Goal: Transaction & Acquisition: Purchase product/service

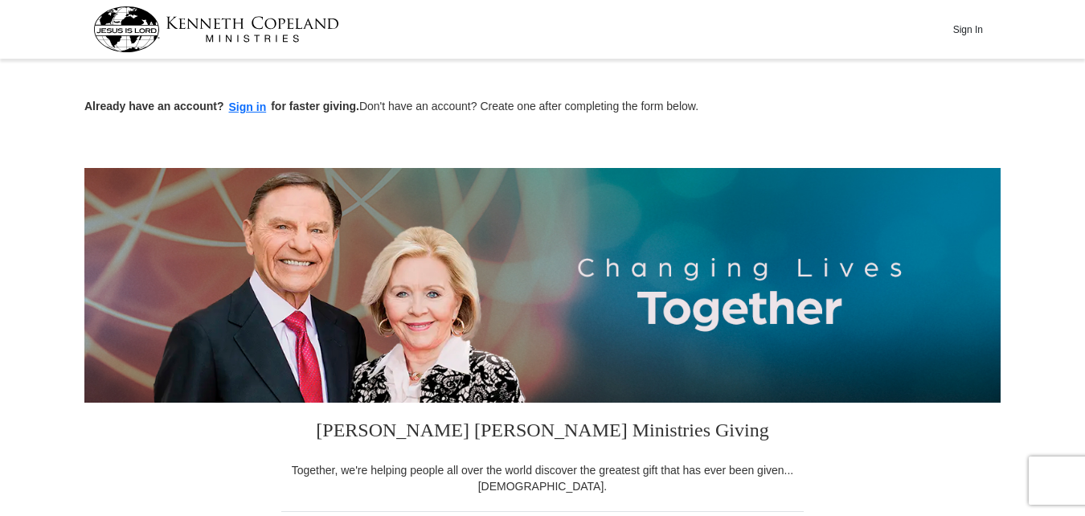
scroll to position [452, 0]
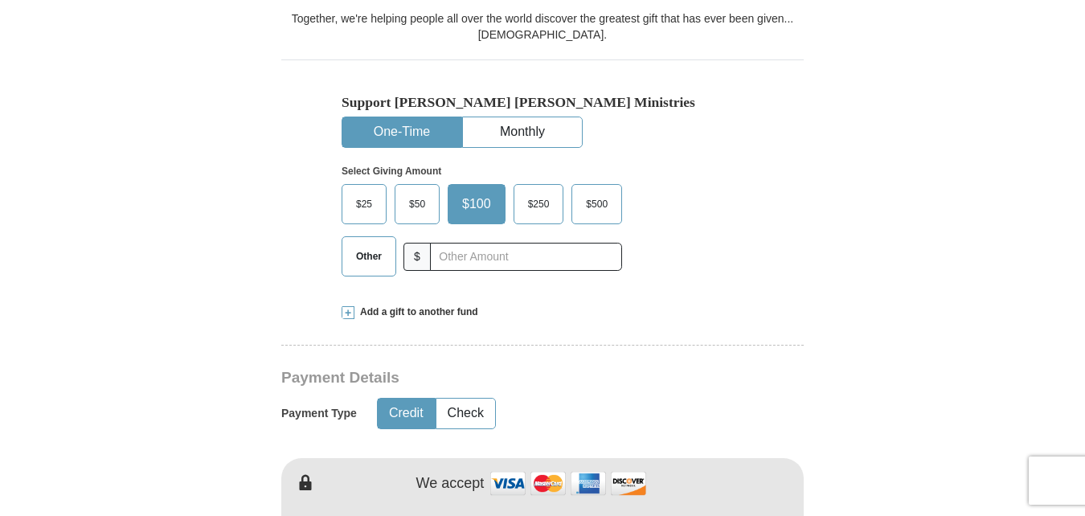
click at [385, 256] on span "Other" at bounding box center [369, 256] width 42 height 24
click at [0, 0] on input "Other" at bounding box center [0, 0] width 0 height 0
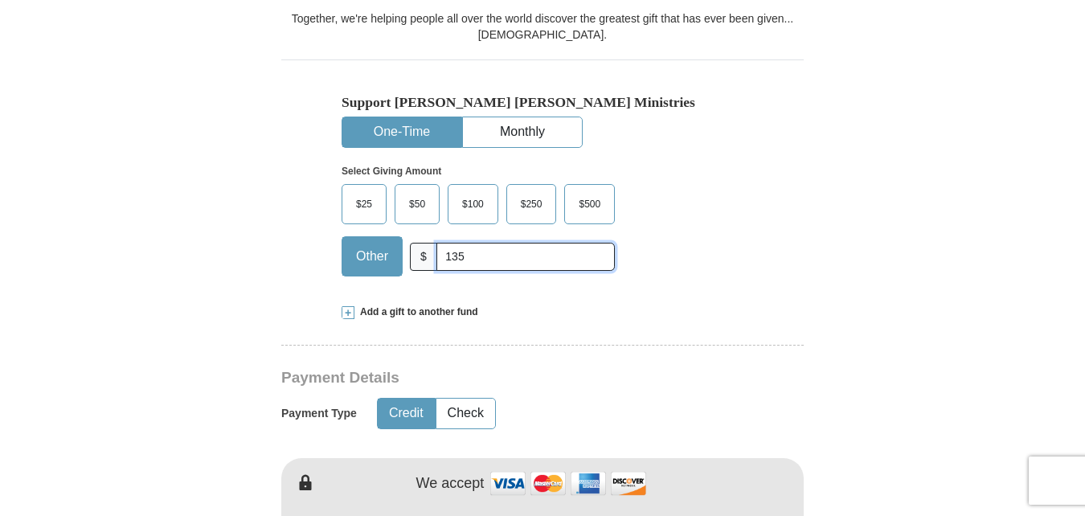
scroll to position [903, 0]
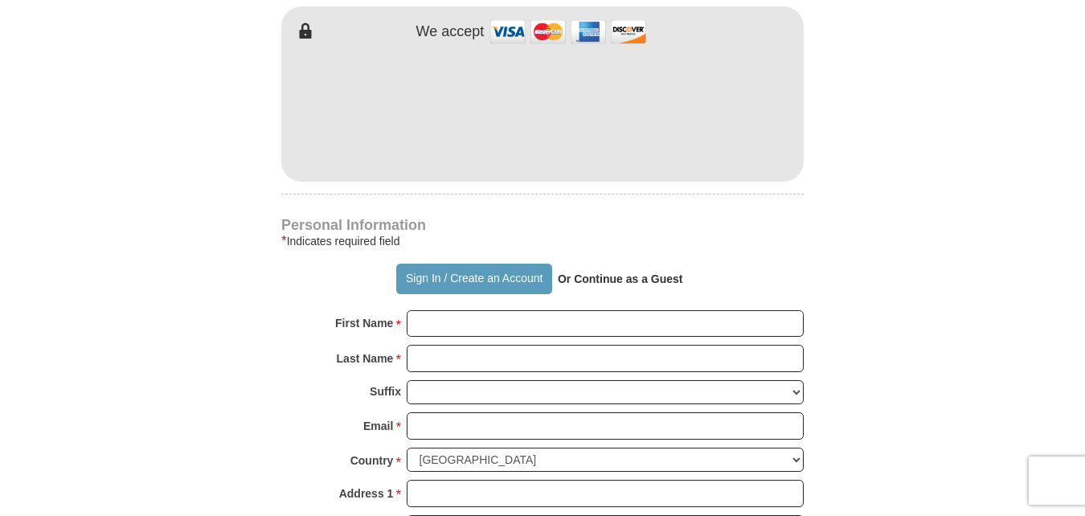
type input "135"
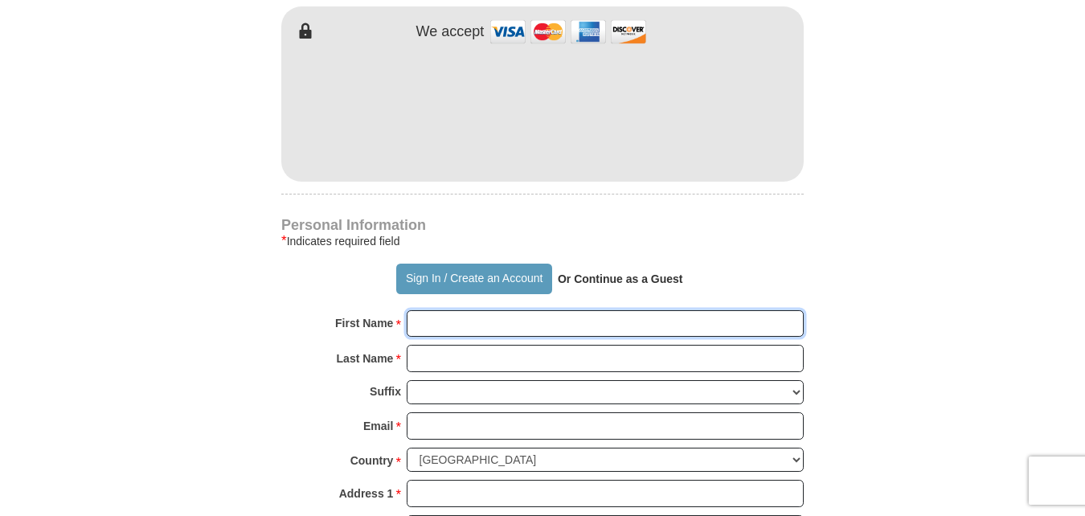
click at [570, 328] on input "First Name *" at bounding box center [605, 323] width 397 height 27
type input "Theo"
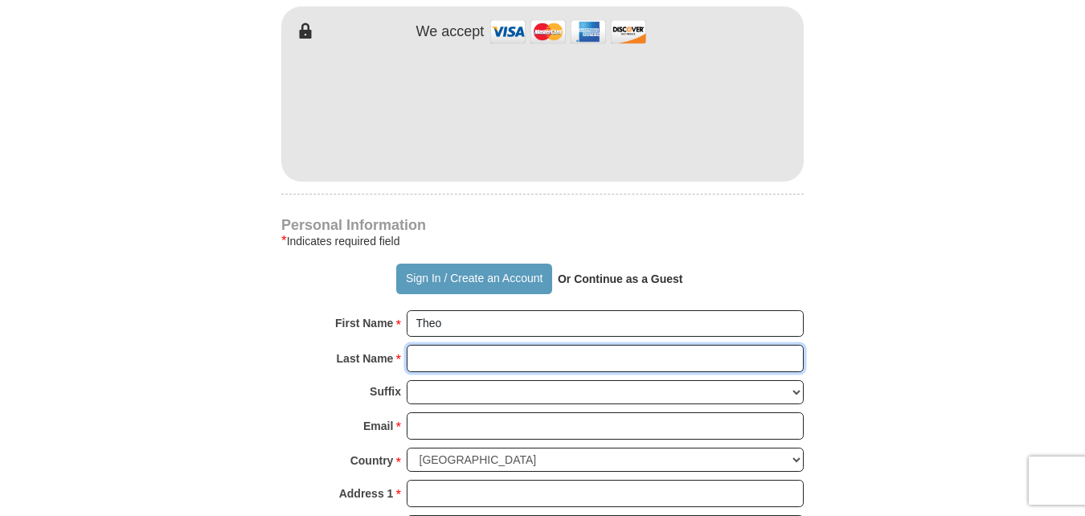
type input "[PERSON_NAME]"
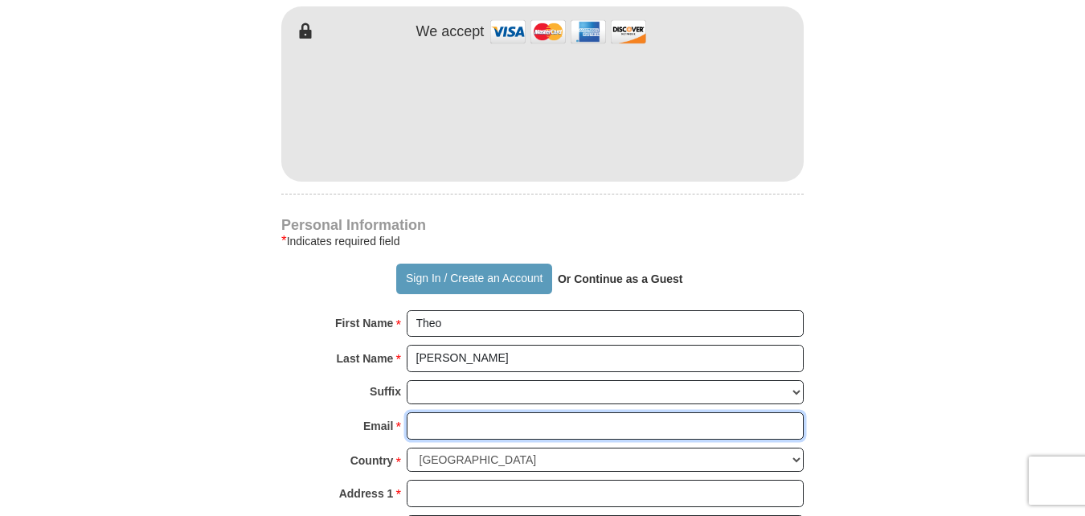
type input "[EMAIL_ADDRESS][DOMAIN_NAME]"
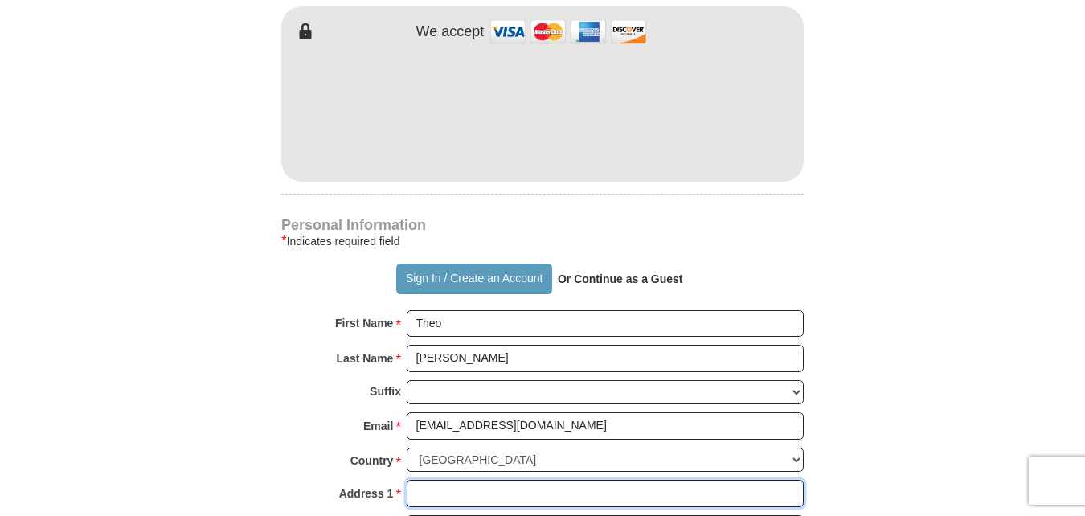
type input "[STREET_ADDRESS][PERSON_NAME]"
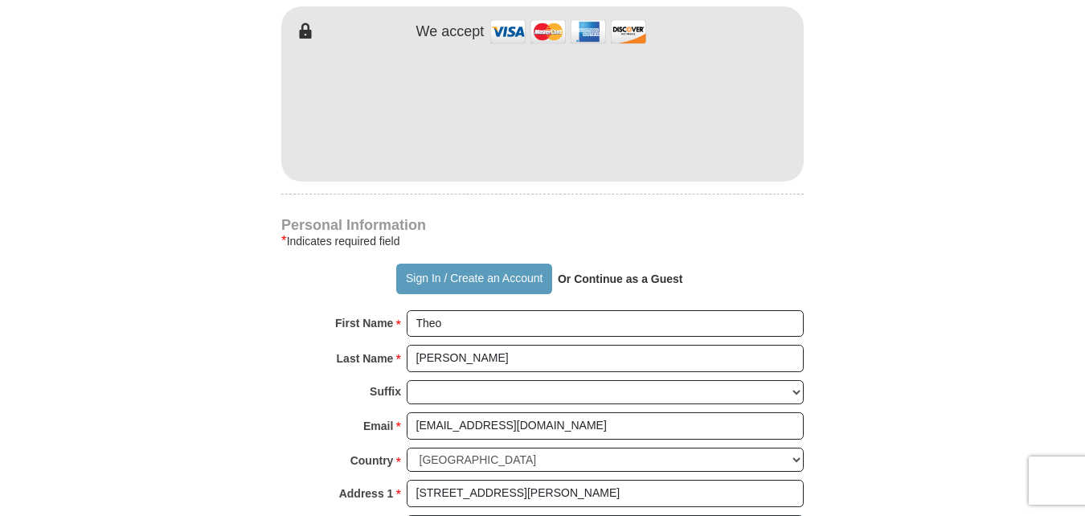
type input "[PERSON_NAME]"
select select "AL"
type input "36375"
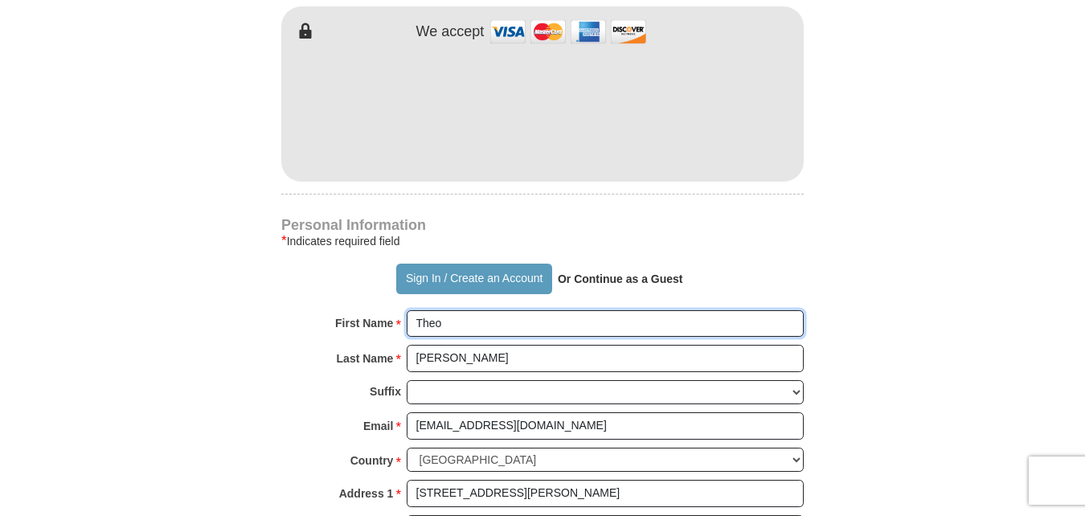
scroll to position [1354, 0]
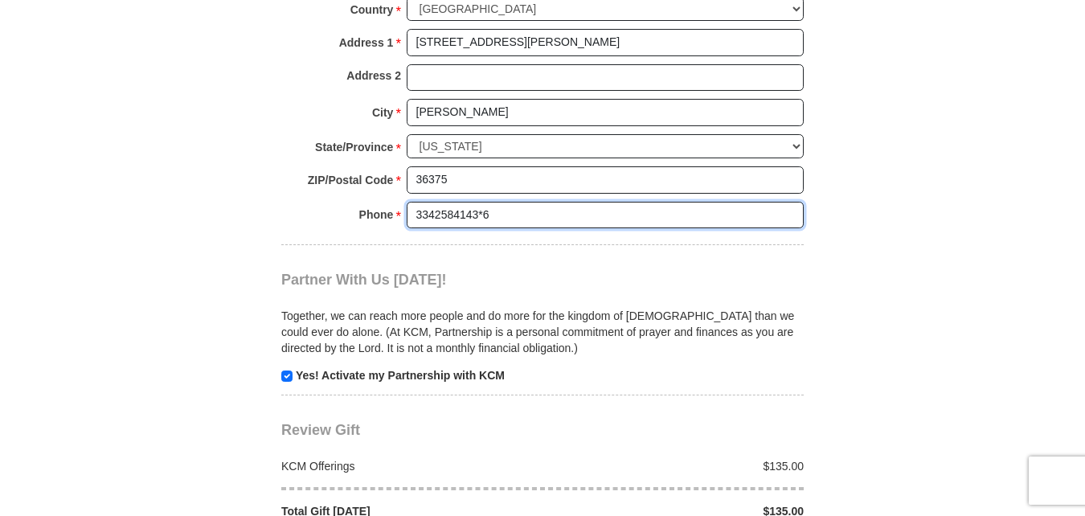
click at [499, 214] on input "3342584143*6" at bounding box center [605, 215] width 397 height 27
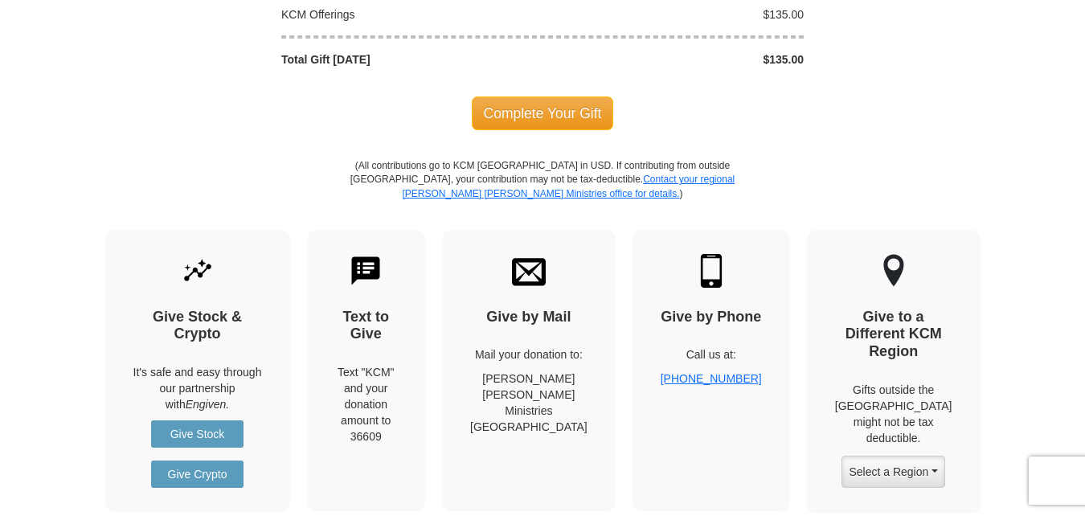
type input "3342584143"
click at [576, 113] on span "Complete Your Gift" at bounding box center [543, 113] width 142 height 34
